Goal: Navigation & Orientation: Find specific page/section

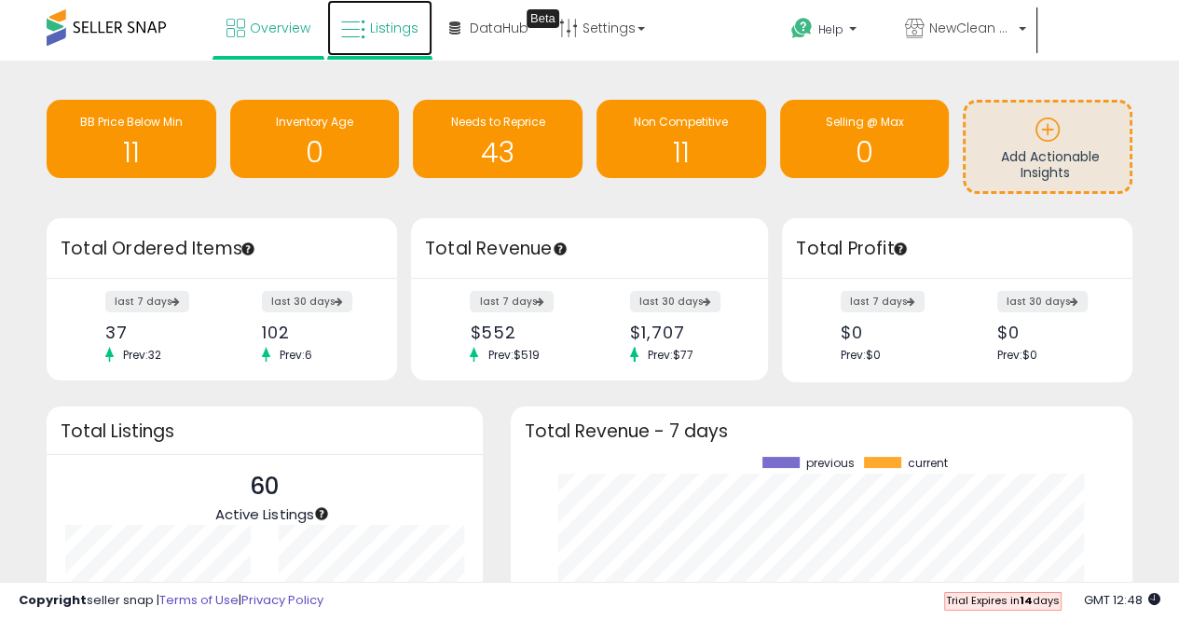
click at [389, 30] on span "Listings" at bounding box center [394, 28] width 48 height 19
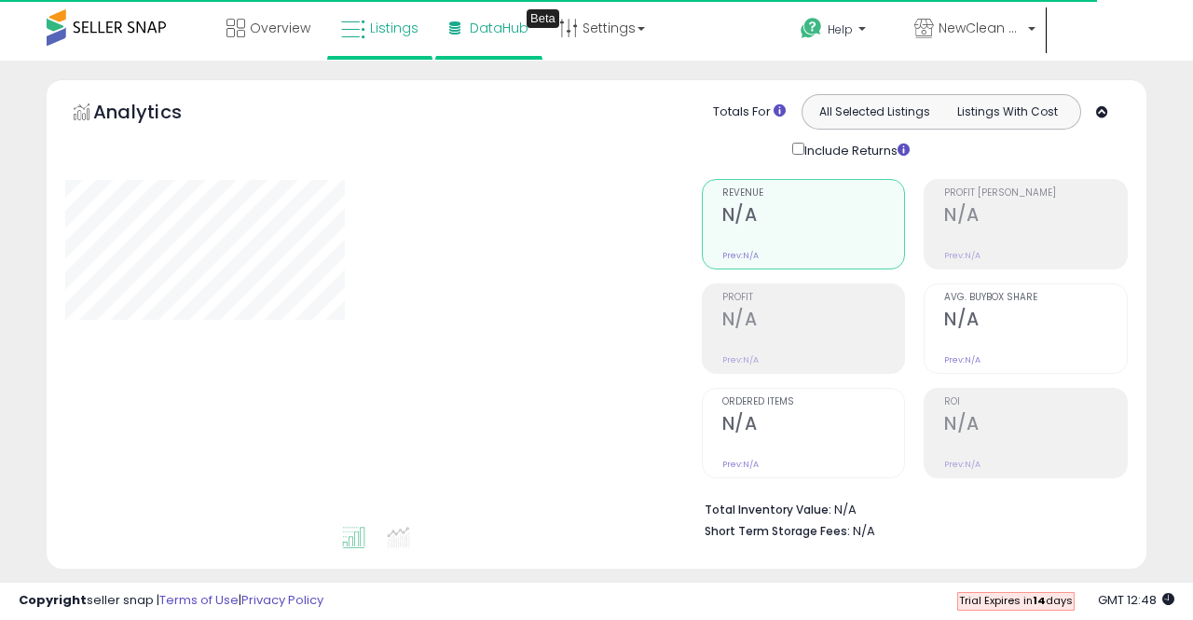
click at [509, 30] on span "DataHub" at bounding box center [499, 28] width 59 height 19
